Goal: Information Seeking & Learning: Understand process/instructions

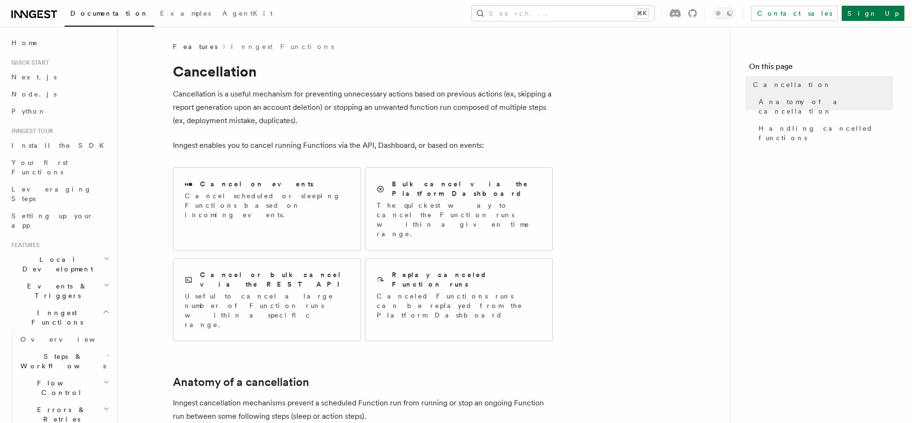
click at [206, 95] on p "Cancellation is a useful mechanism for preventing unnecessary actions based on …" at bounding box center [363, 107] width 380 height 40
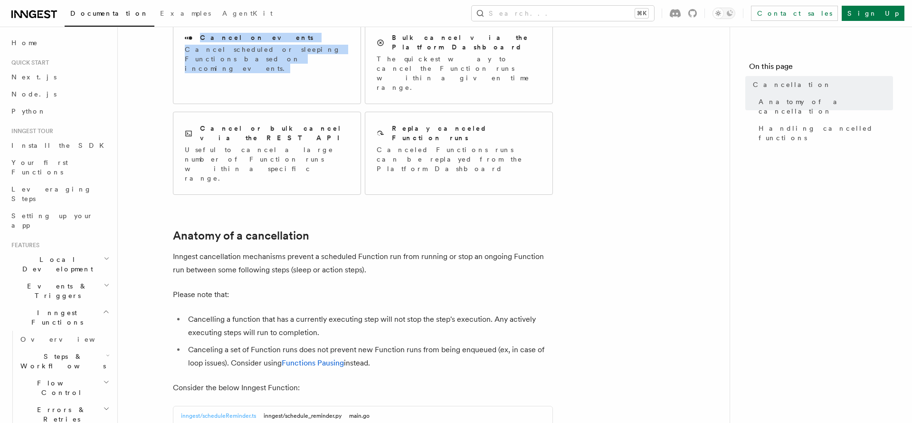
scroll to position [176, 0]
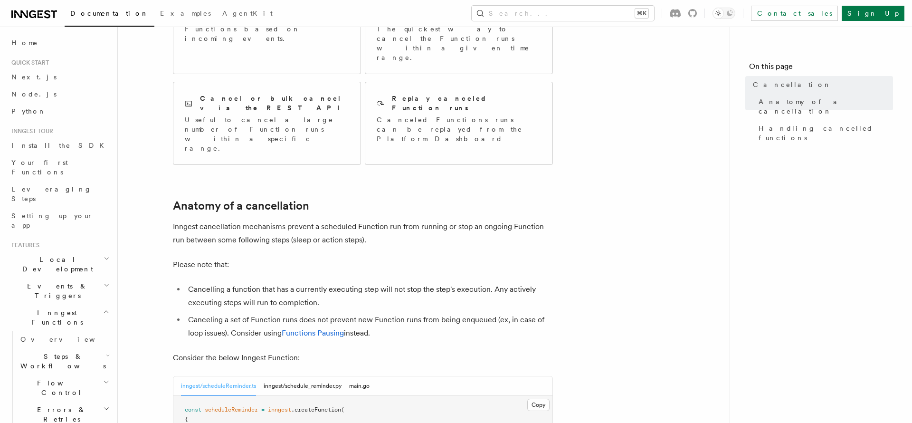
click at [265, 220] on p "Inngest cancellation mechanisms prevent a scheduled Function run from running o…" at bounding box center [363, 233] width 380 height 27
click at [300, 220] on p "Inngest cancellation mechanisms prevent a scheduled Function run from running o…" at bounding box center [363, 233] width 380 height 27
click at [334, 220] on p "Inngest cancellation mechanisms prevent a scheduled Function run from running o…" at bounding box center [363, 233] width 380 height 27
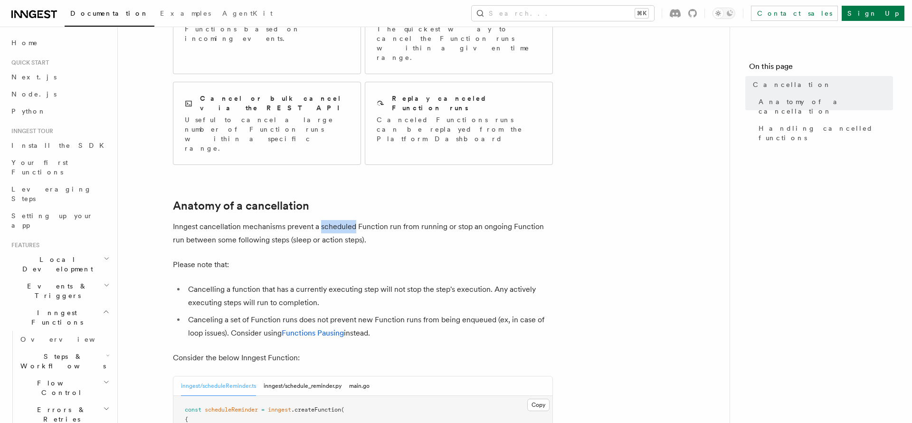
click at [334, 220] on p "Inngest cancellation mechanisms prevent a scheduled Function run from running o…" at bounding box center [363, 233] width 380 height 27
click at [376, 220] on p "Inngest cancellation mechanisms prevent a scheduled Function run from running o…" at bounding box center [363, 233] width 380 height 27
click at [412, 220] on p "Inngest cancellation mechanisms prevent a scheduled Function run from running o…" at bounding box center [363, 233] width 380 height 27
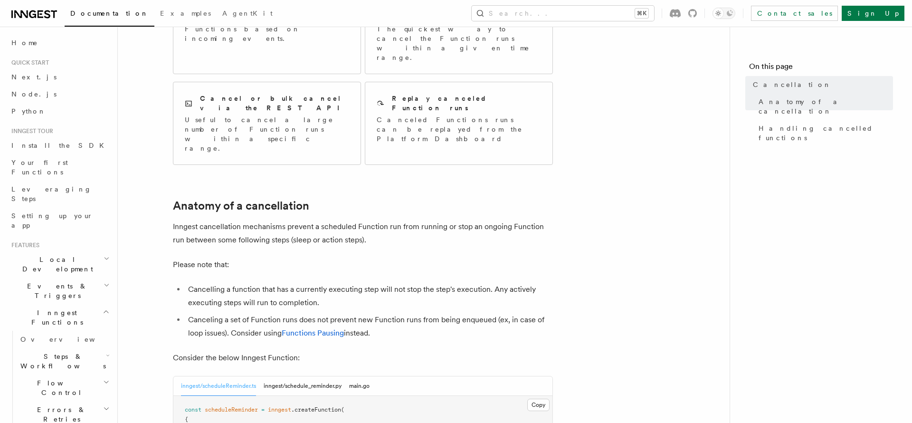
click at [429, 220] on p "Inngest cancellation mechanisms prevent a scheduled Function run from running o…" at bounding box center [363, 233] width 380 height 27
click at [460, 220] on p "Inngest cancellation mechanisms prevent a scheduled Function run from running o…" at bounding box center [363, 233] width 380 height 27
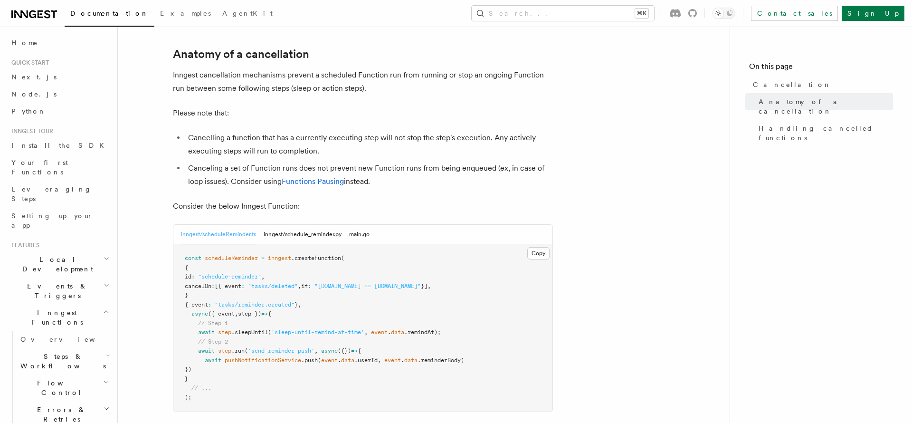
click at [282, 255] on span "inngest" at bounding box center [279, 258] width 23 height 7
click at [379, 244] on pre "const scheduleReminder = inngest .createFunction ( { id : "schedule-reminder" ,…" at bounding box center [362, 327] width 379 height 167
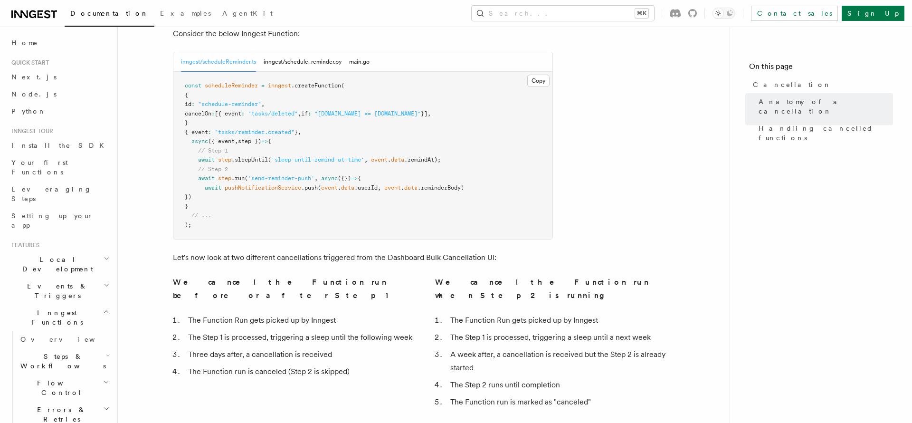
scroll to position [295, 0]
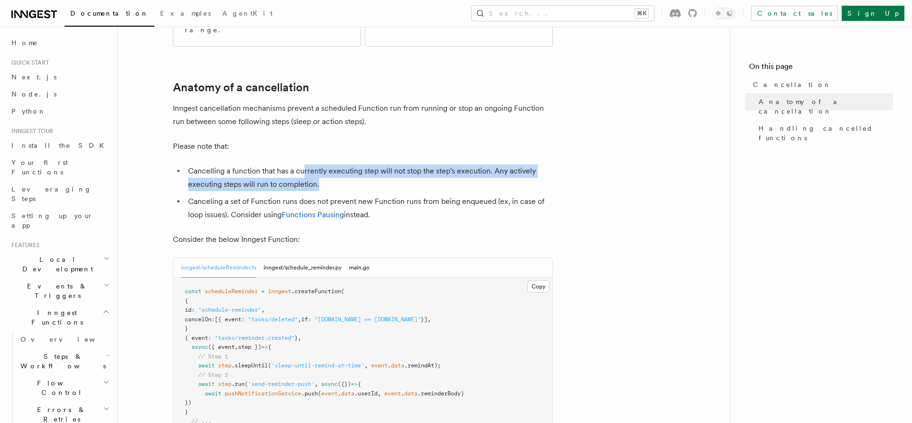
drag, startPoint x: 303, startPoint y: 116, endPoint x: 355, endPoint y: 123, distance: 52.3
click at [355, 164] on li "Cancelling a function that has a currently executing step will not stop the ste…" at bounding box center [369, 177] width 368 height 27
drag, startPoint x: 247, startPoint y: 144, endPoint x: 401, endPoint y: 155, distance: 155.3
click at [401, 195] on li "Canceling a set of Function runs does not prevent new Function runs from being …" at bounding box center [369, 208] width 368 height 27
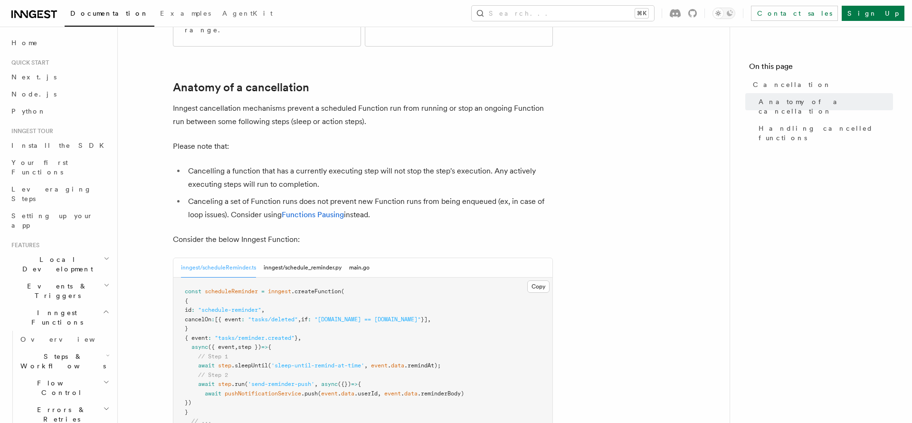
drag, startPoint x: 403, startPoint y: 142, endPoint x: 456, endPoint y: 162, distance: 56.4
click at [456, 195] on li "Canceling a set of Function runs does not prevent new Function runs from being …" at bounding box center [369, 208] width 368 height 27
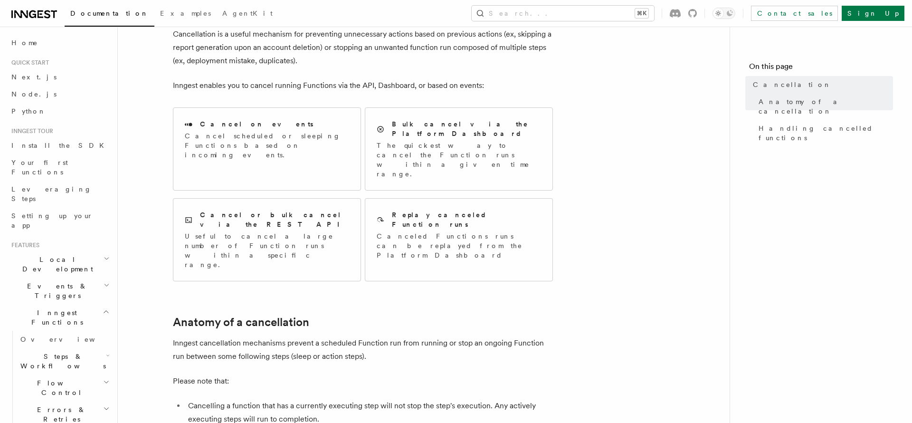
scroll to position [0, 0]
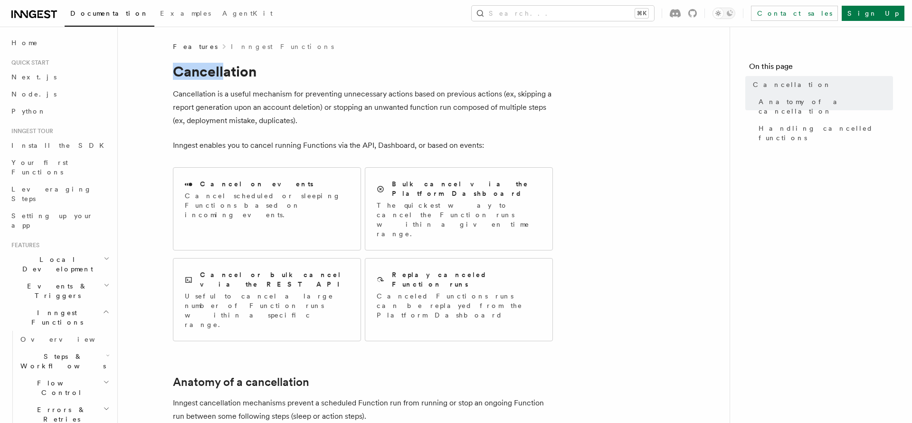
drag, startPoint x: 224, startPoint y: 74, endPoint x: 158, endPoint y: 67, distance: 66.9
copy h1 "Cancell"
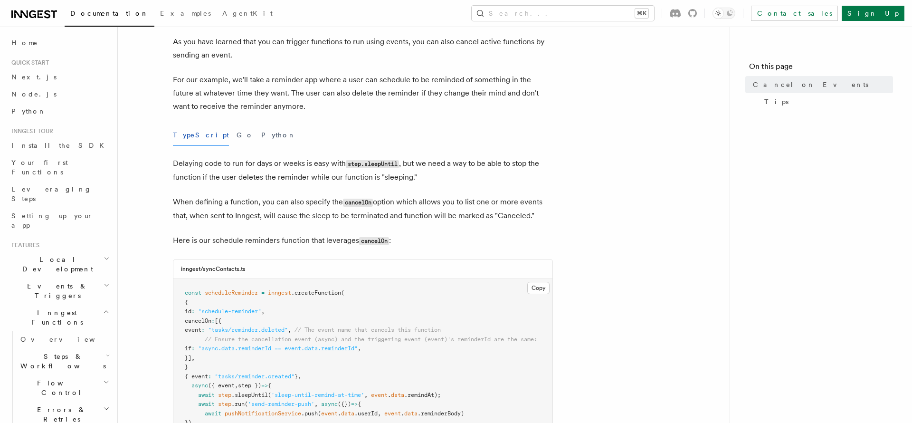
scroll to position [138, 0]
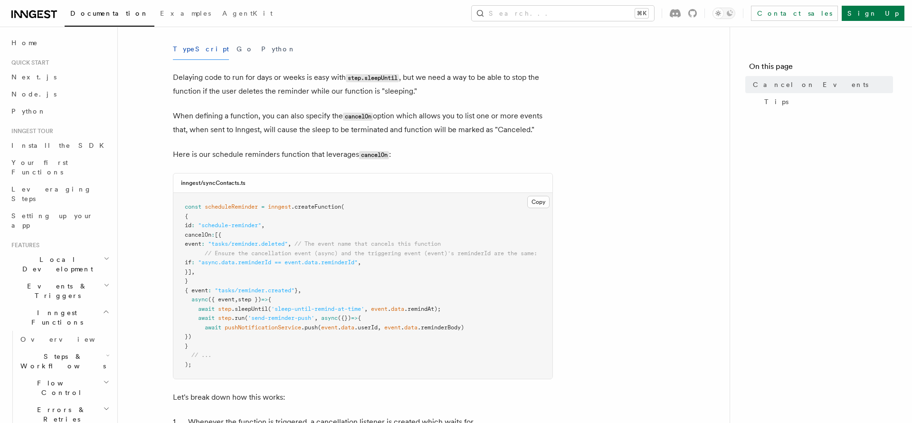
click at [315, 207] on span ".createFunction" at bounding box center [316, 206] width 50 height 7
copy span "createFunction"
